Goal: Task Accomplishment & Management: Manage account settings

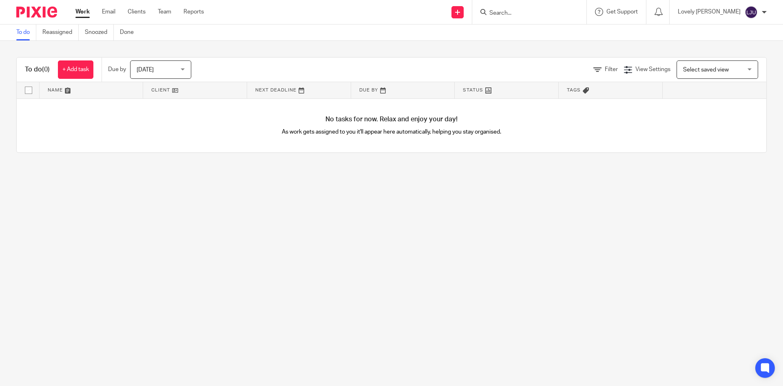
click at [515, 11] on input "Search" at bounding box center [525, 13] width 73 height 7
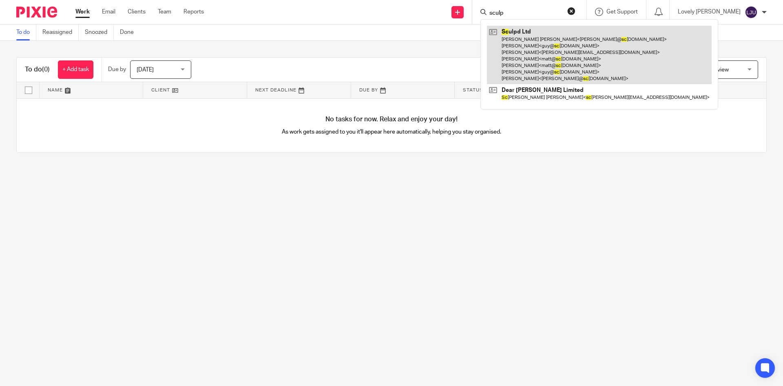
type input "sculp"
click at [548, 53] on link at bounding box center [599, 55] width 225 height 58
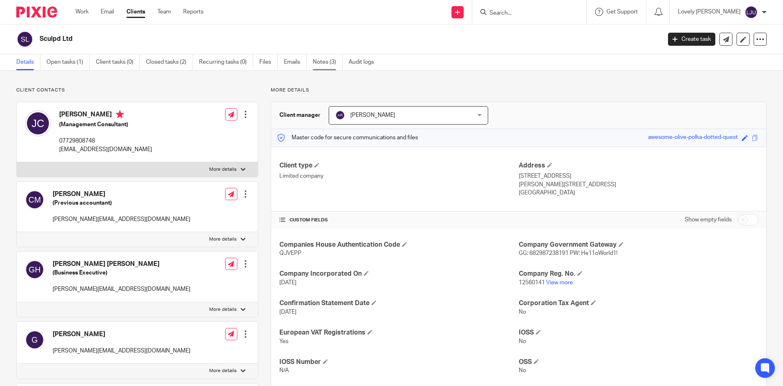
click at [325, 62] on link "Notes (3)" at bounding box center [328, 62] width 30 height 16
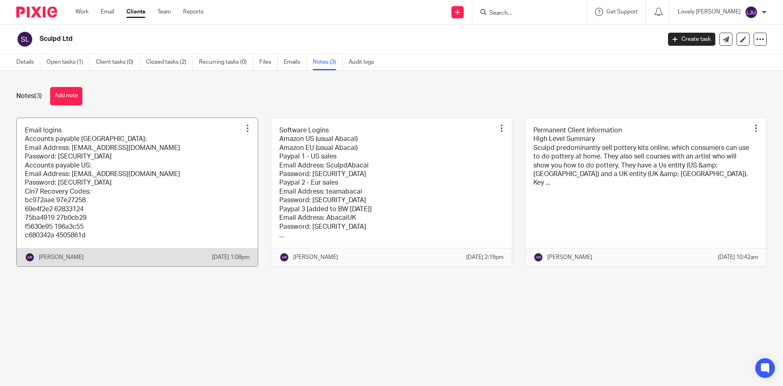
click at [81, 186] on link at bounding box center [137, 192] width 241 height 148
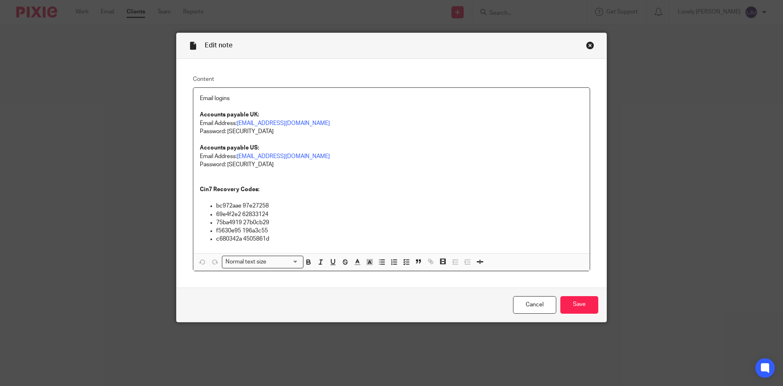
click at [589, 45] on div "Close this dialog window" at bounding box center [590, 45] width 8 height 8
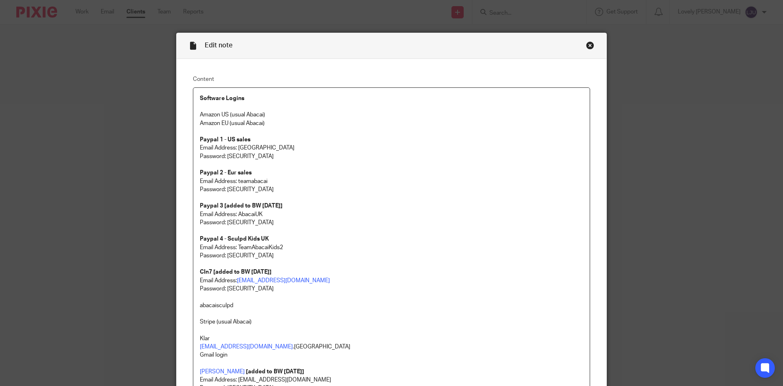
click at [586, 43] on div "Close this dialog window" at bounding box center [590, 45] width 8 height 8
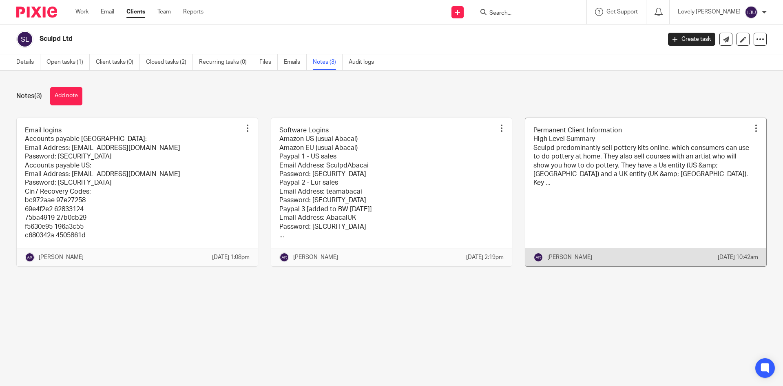
click at [669, 190] on link at bounding box center [645, 192] width 241 height 148
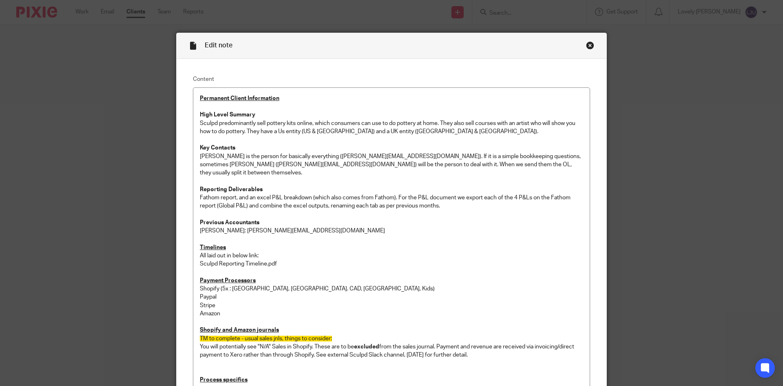
click at [587, 42] on div "Close this dialog window" at bounding box center [590, 45] width 8 height 8
